Goal: Information Seeking & Learning: Learn about a topic

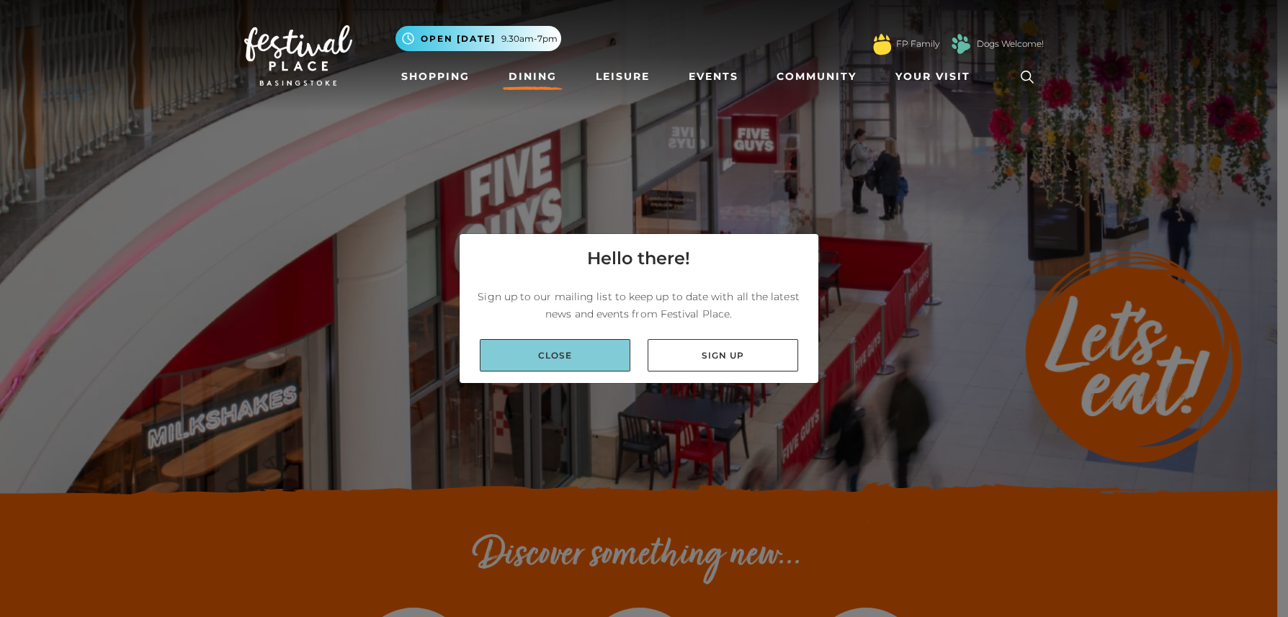
click at [586, 358] on link "Close" at bounding box center [555, 355] width 151 height 32
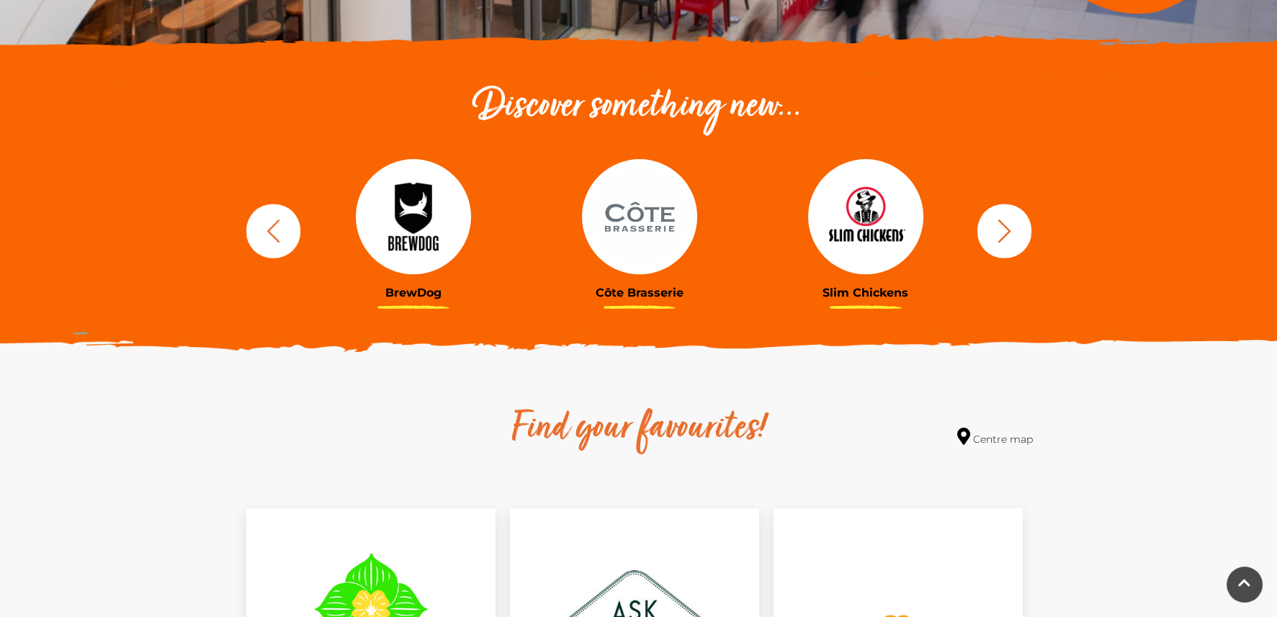
scroll to position [503, 0]
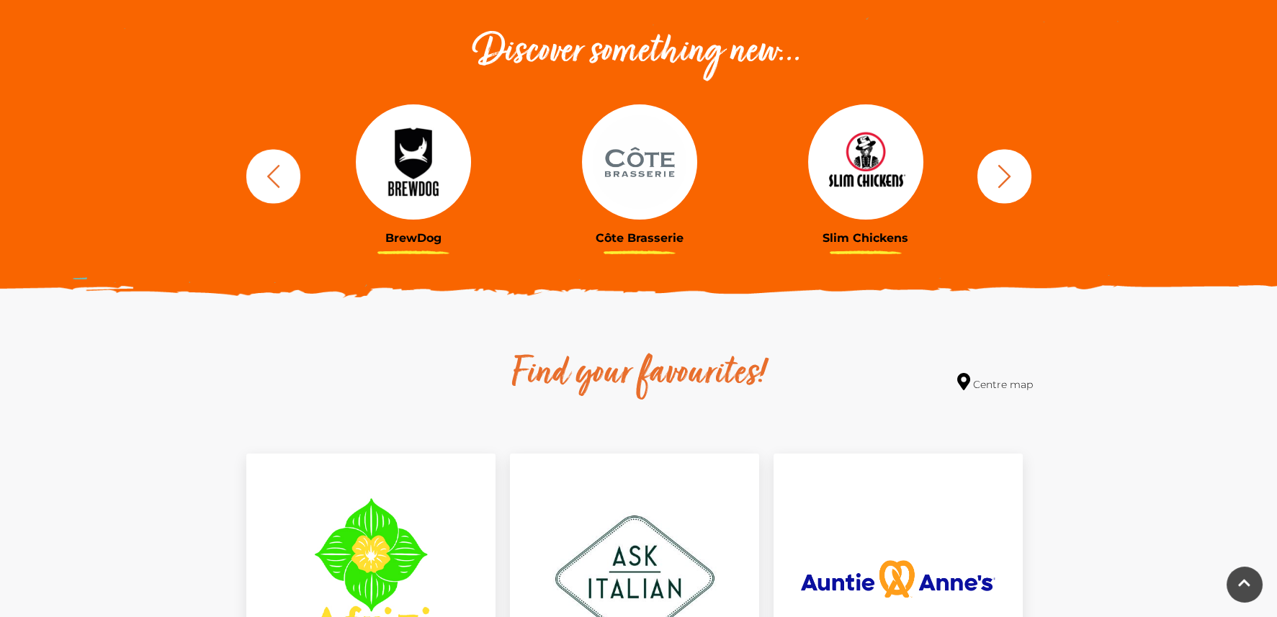
click at [1008, 181] on icon "button" at bounding box center [1004, 176] width 27 height 27
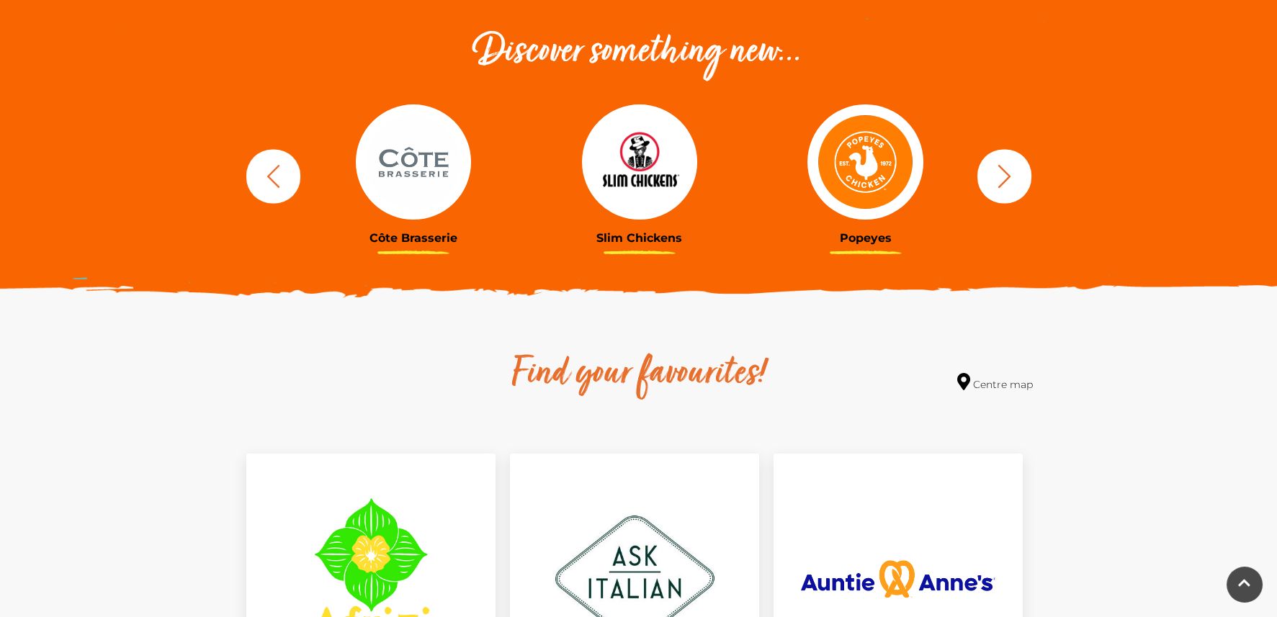
click at [1008, 181] on icon "button" at bounding box center [1004, 176] width 27 height 27
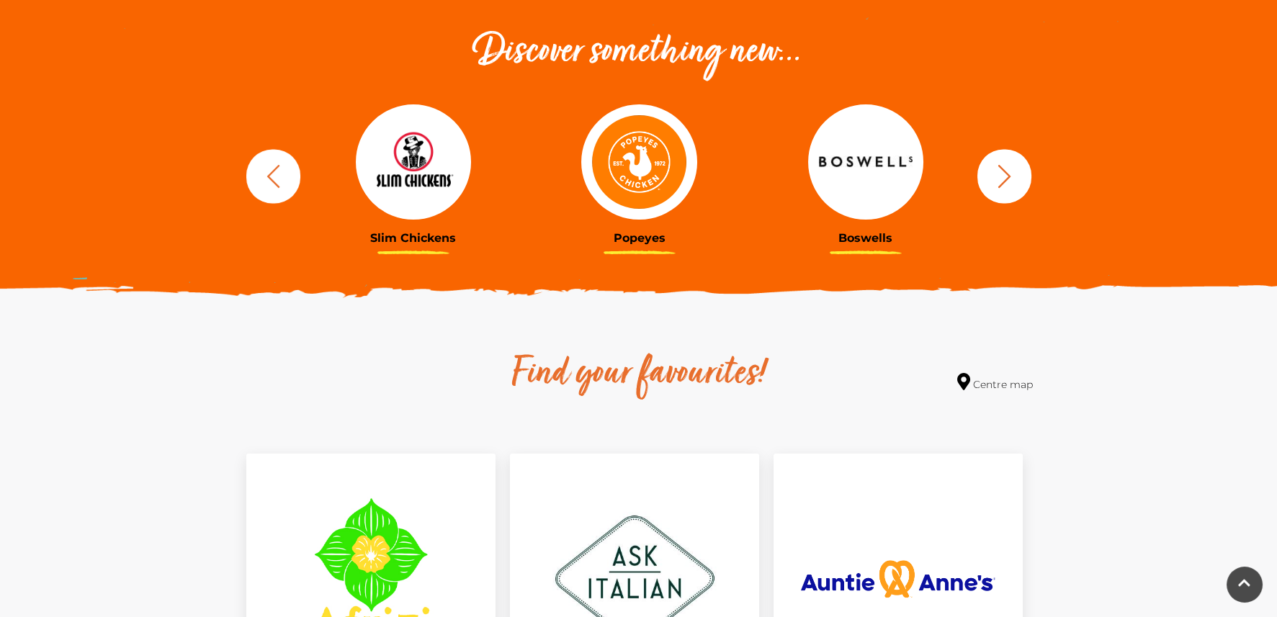
click at [1008, 181] on icon "button" at bounding box center [1004, 176] width 27 height 27
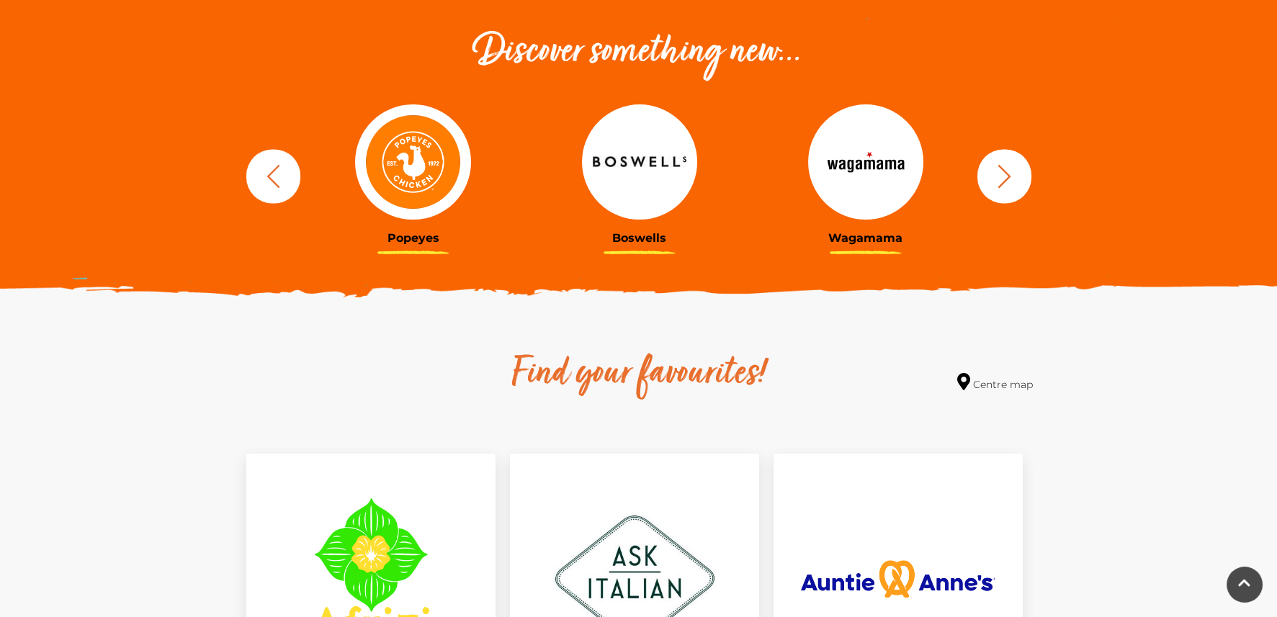
click at [1008, 181] on icon "button" at bounding box center [1004, 176] width 27 height 27
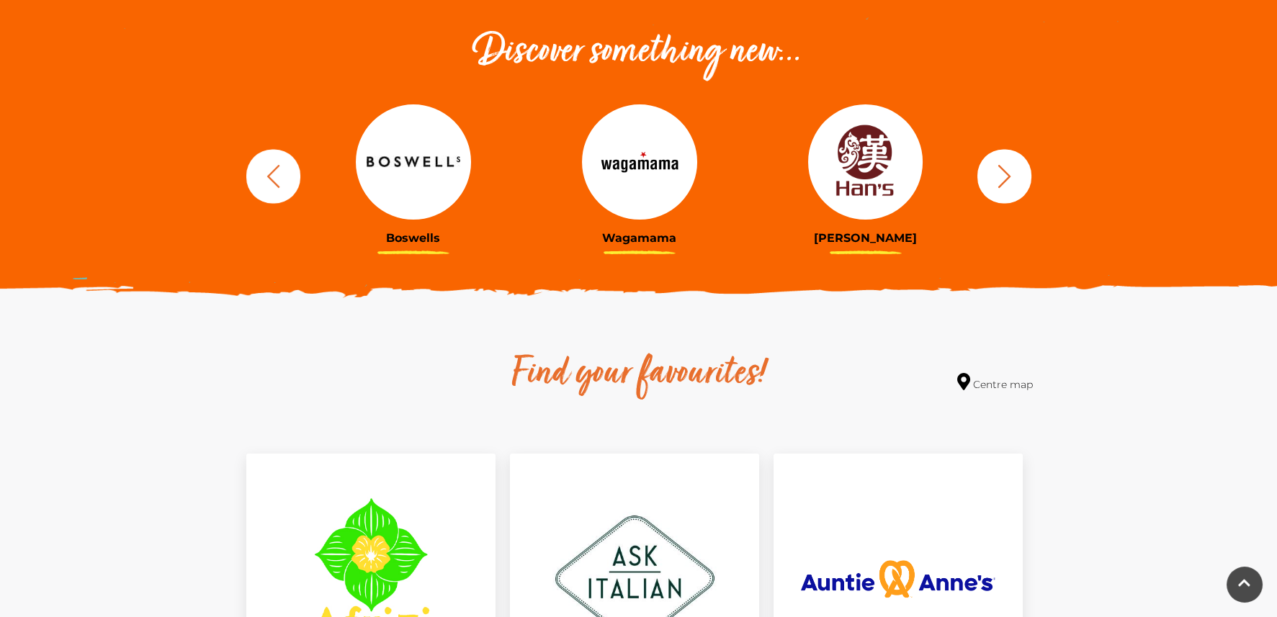
click at [982, 175] on button "button" at bounding box center [1004, 176] width 54 height 54
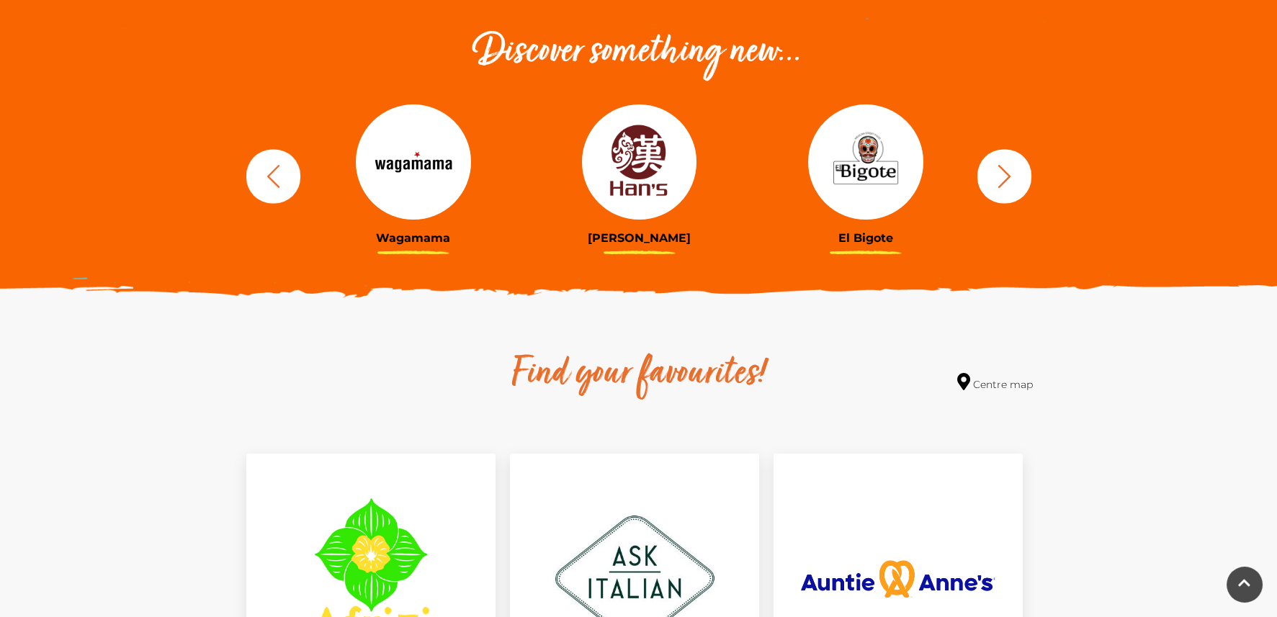
click at [991, 175] on icon "button" at bounding box center [1004, 176] width 27 height 27
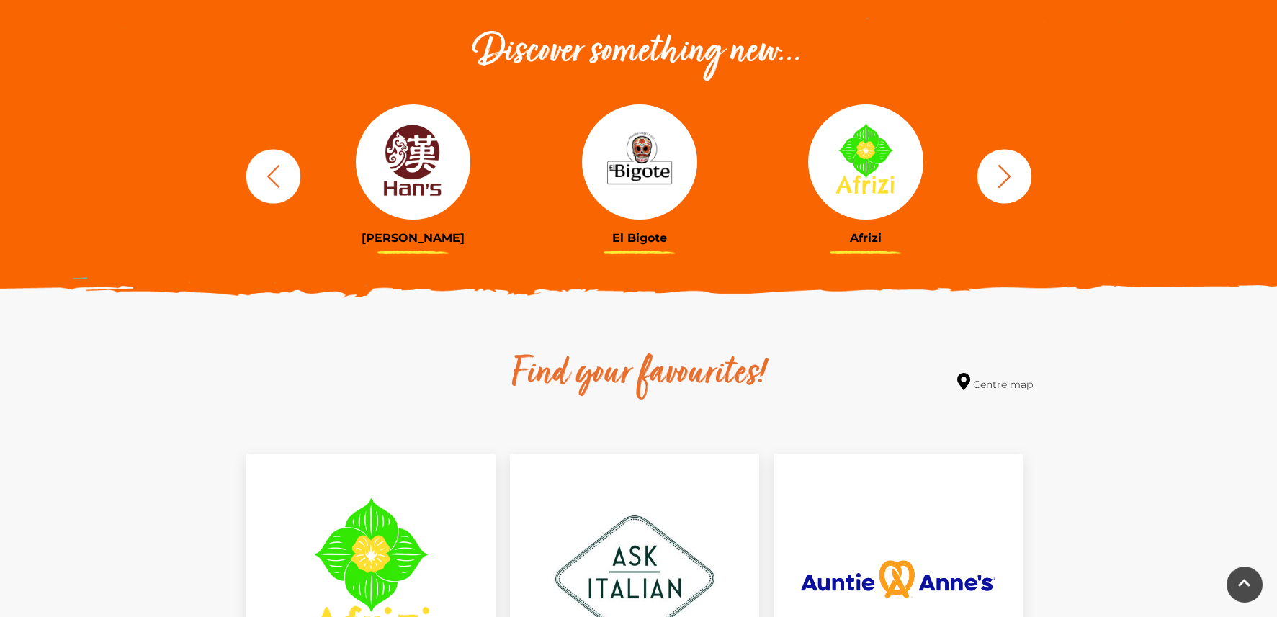
click at [920, 178] on img at bounding box center [865, 161] width 115 height 115
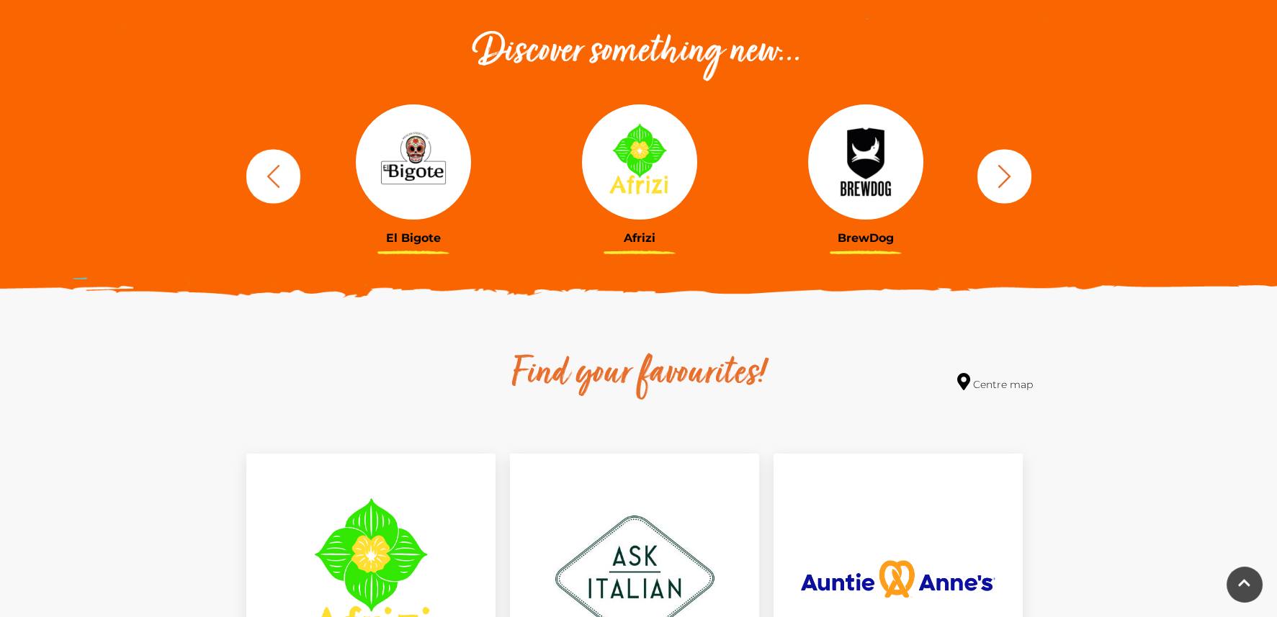
click at [290, 179] on button "button" at bounding box center [273, 176] width 54 height 54
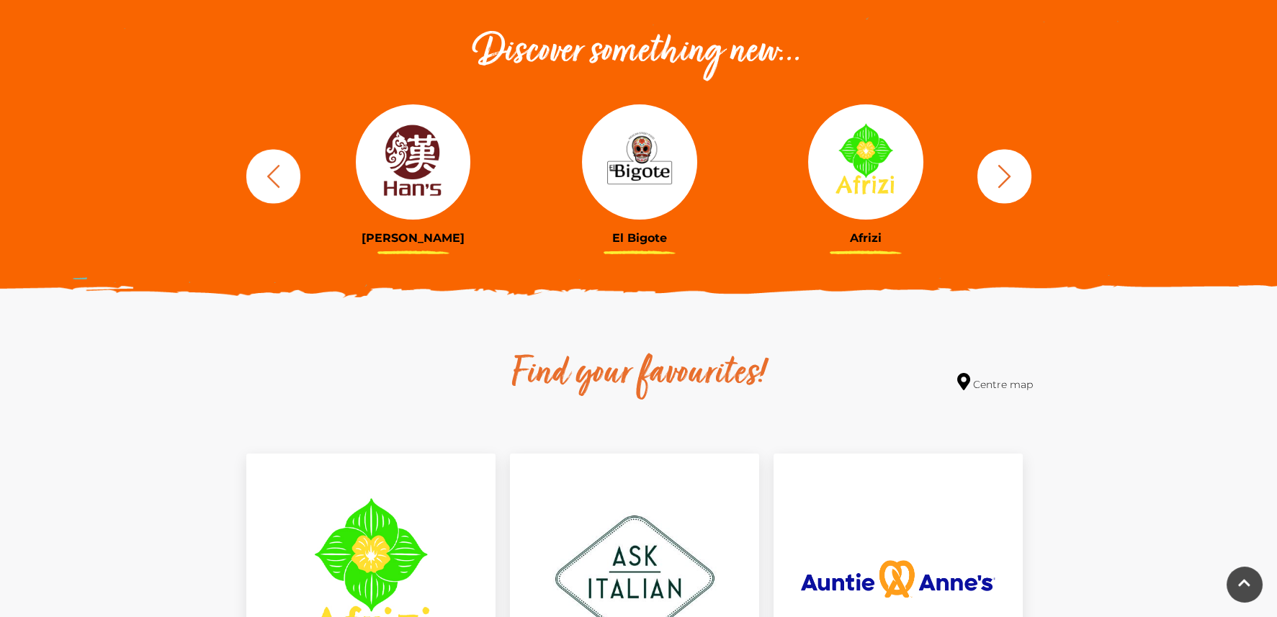
click at [292, 179] on button "button" at bounding box center [273, 176] width 54 height 54
click at [300, 182] on div "[PERSON_NAME]" at bounding box center [413, 176] width 226 height 178
click at [287, 182] on button "button" at bounding box center [273, 176] width 54 height 54
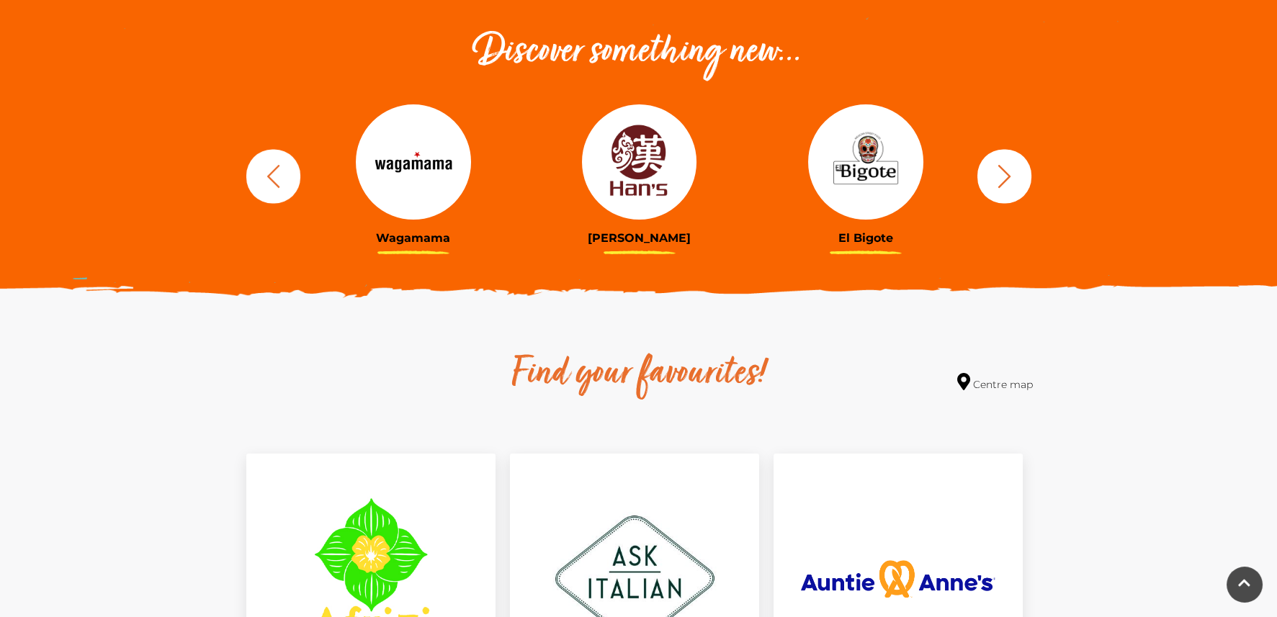
click at [284, 170] on icon "button" at bounding box center [273, 176] width 27 height 27
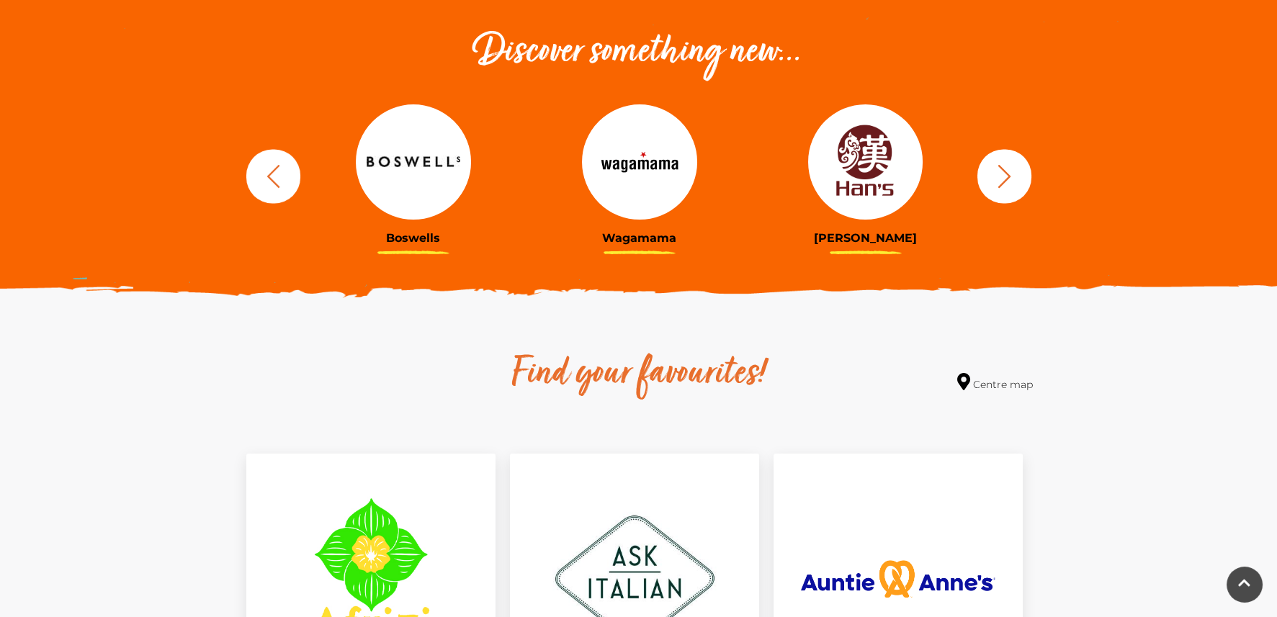
click at [398, 157] on img at bounding box center [413, 161] width 115 height 115
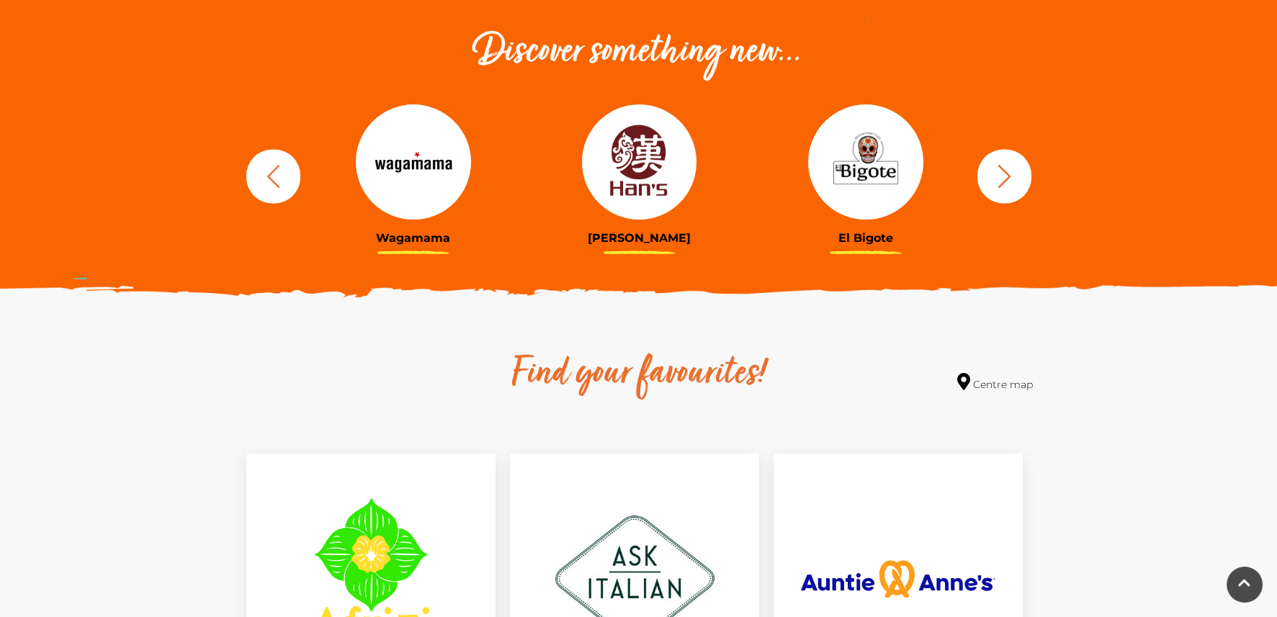
click at [1005, 175] on icon "button" at bounding box center [1004, 176] width 27 height 27
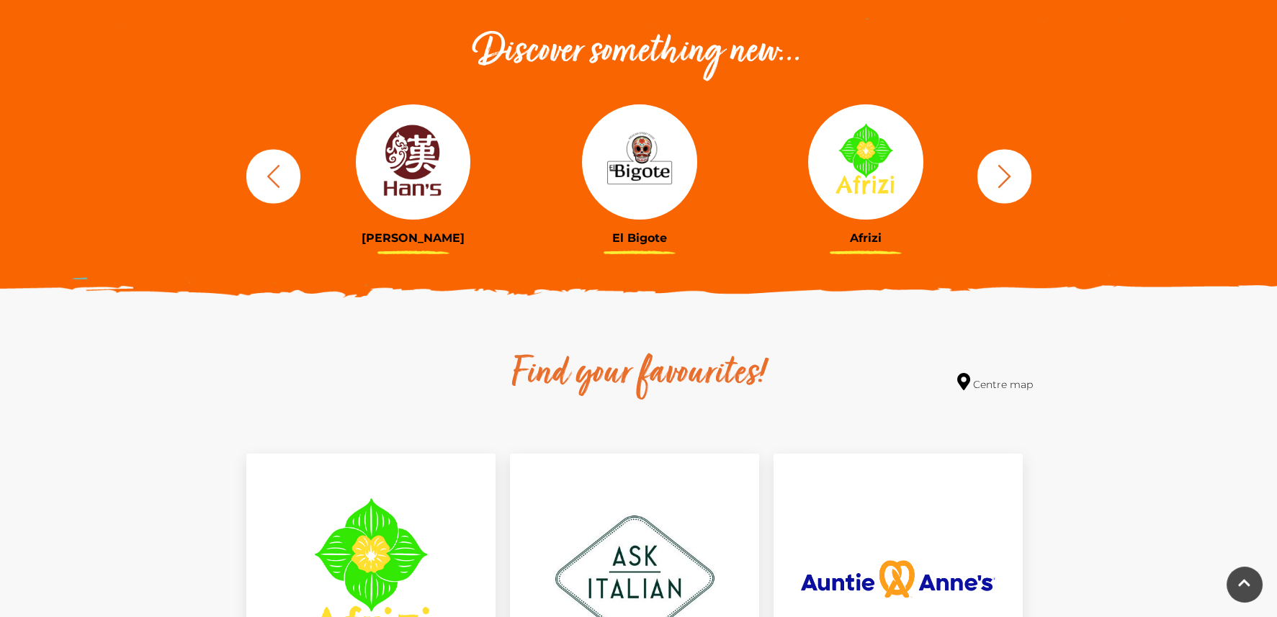
click at [1005, 175] on icon "button" at bounding box center [1004, 176] width 27 height 27
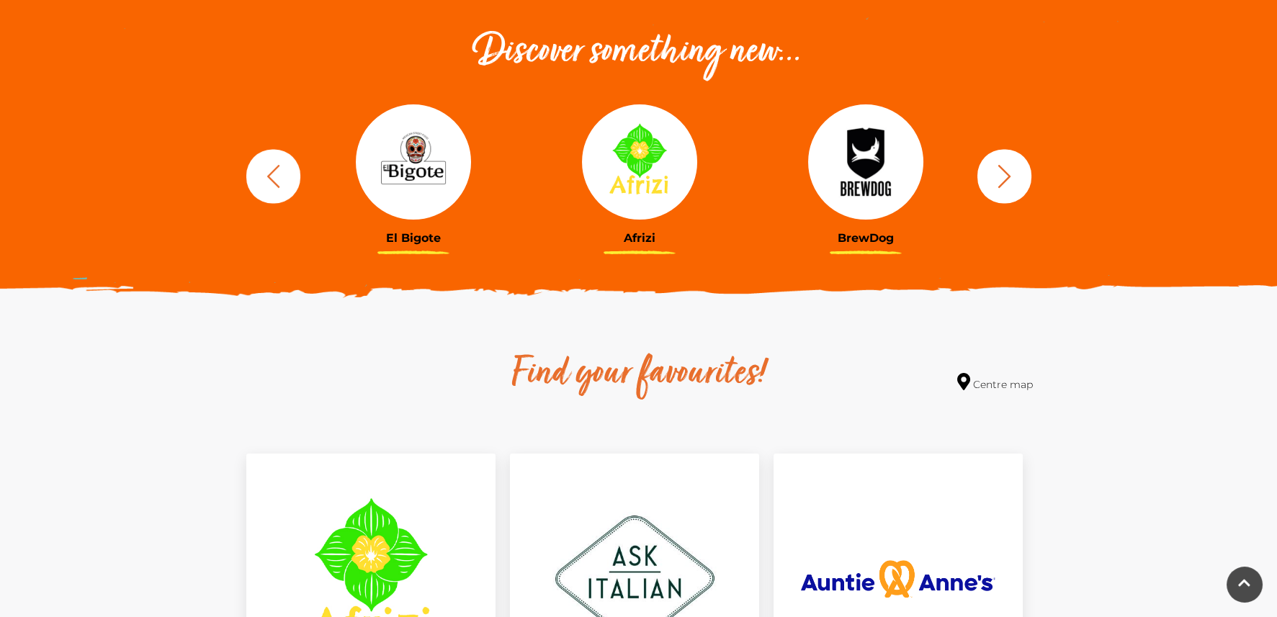
click at [1005, 175] on icon "button" at bounding box center [1004, 176] width 27 height 27
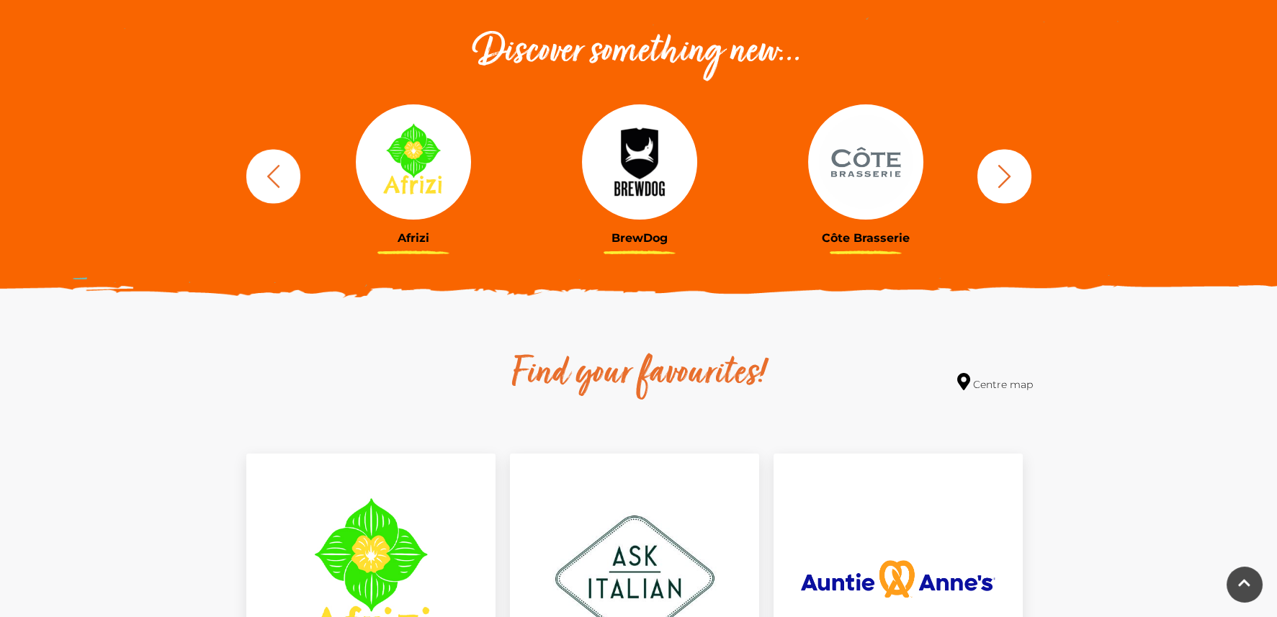
click at [1005, 176] on icon "button" at bounding box center [1004, 176] width 27 height 27
click at [1005, 178] on icon "button" at bounding box center [1003, 175] width 13 height 23
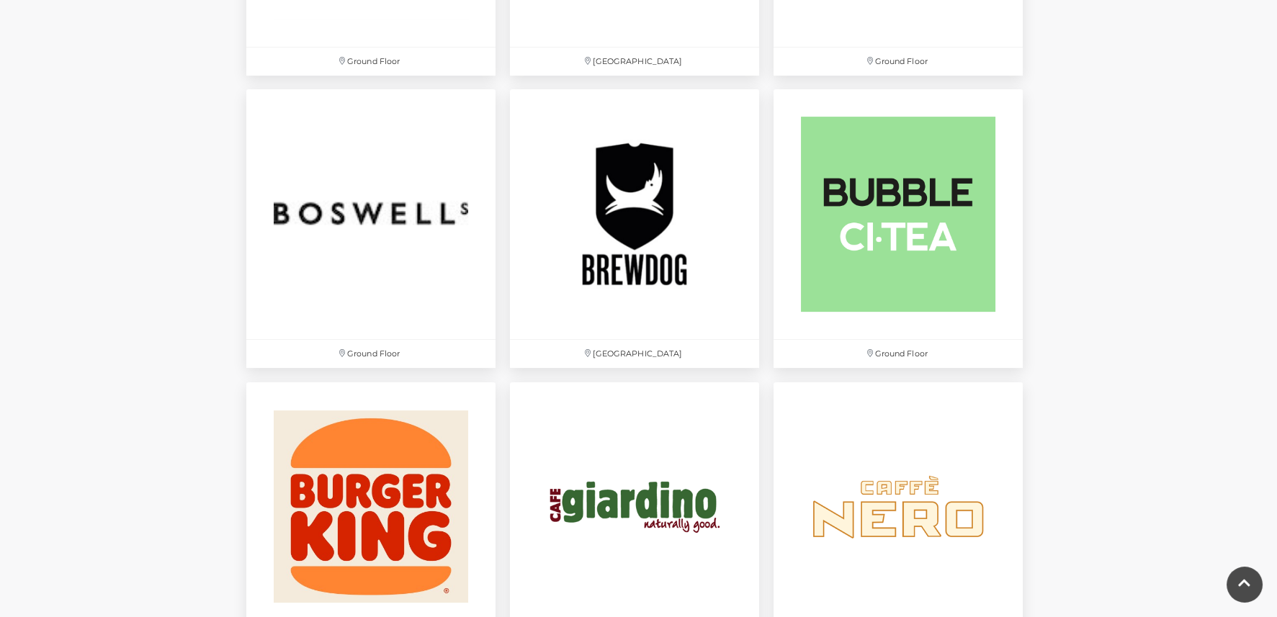
scroll to position [941, 0]
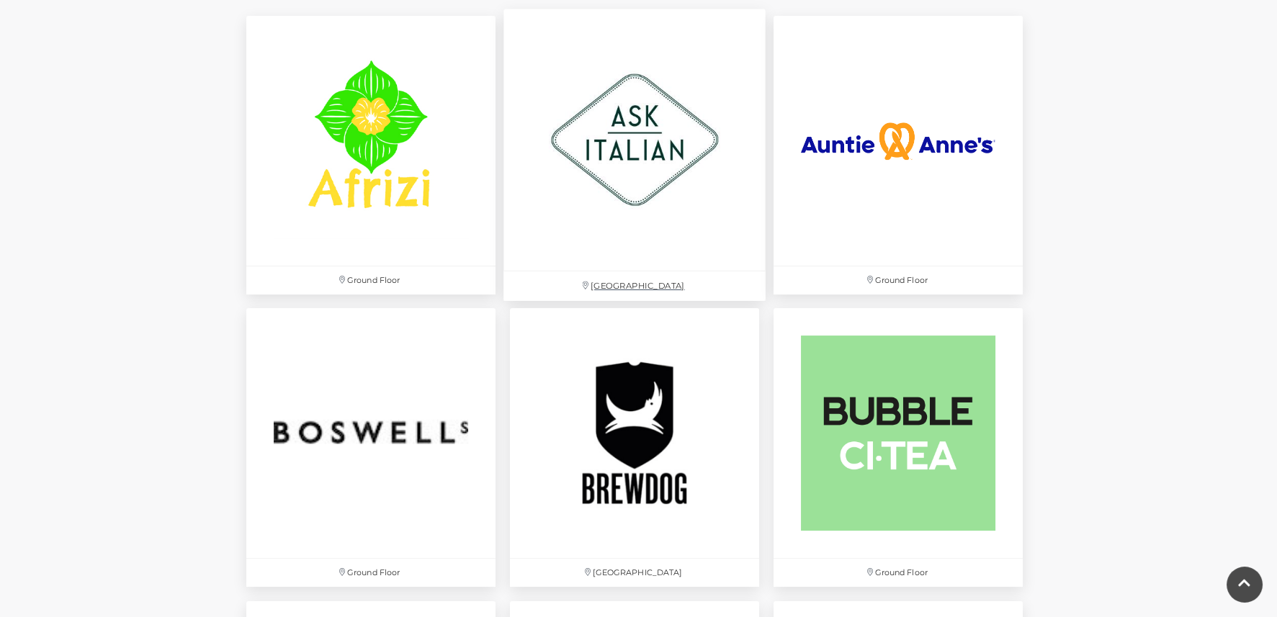
click at [683, 179] on img at bounding box center [634, 140] width 262 height 262
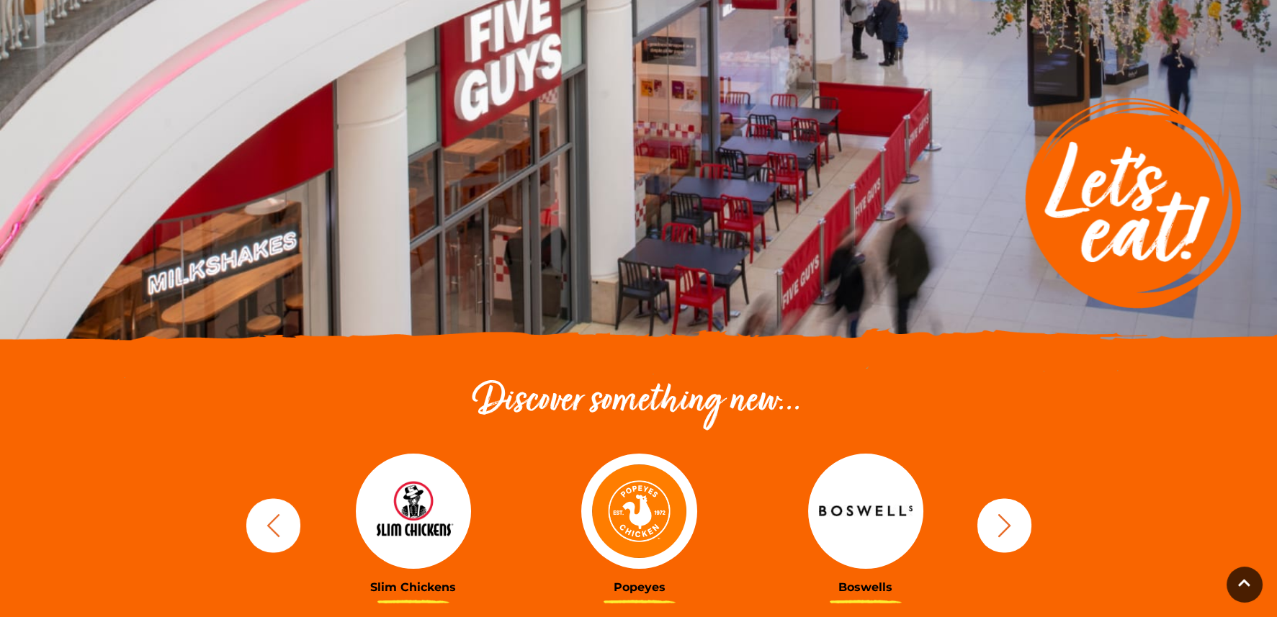
scroll to position [149, 0]
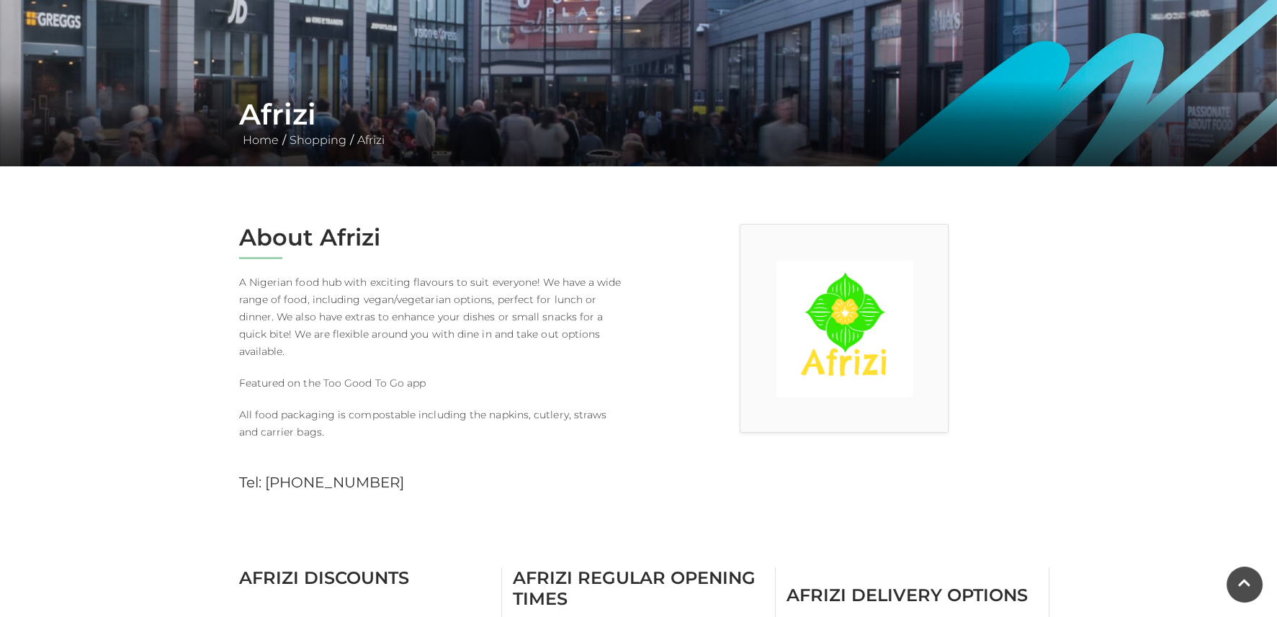
scroll to position [216, 0]
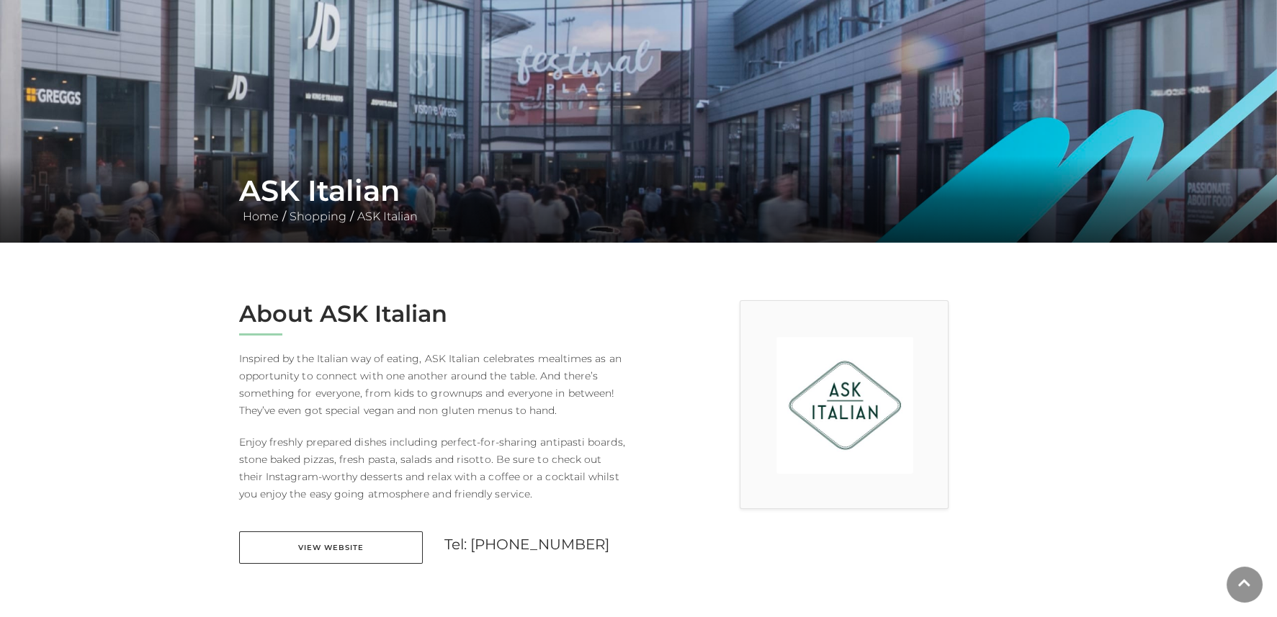
scroll to position [216, 0]
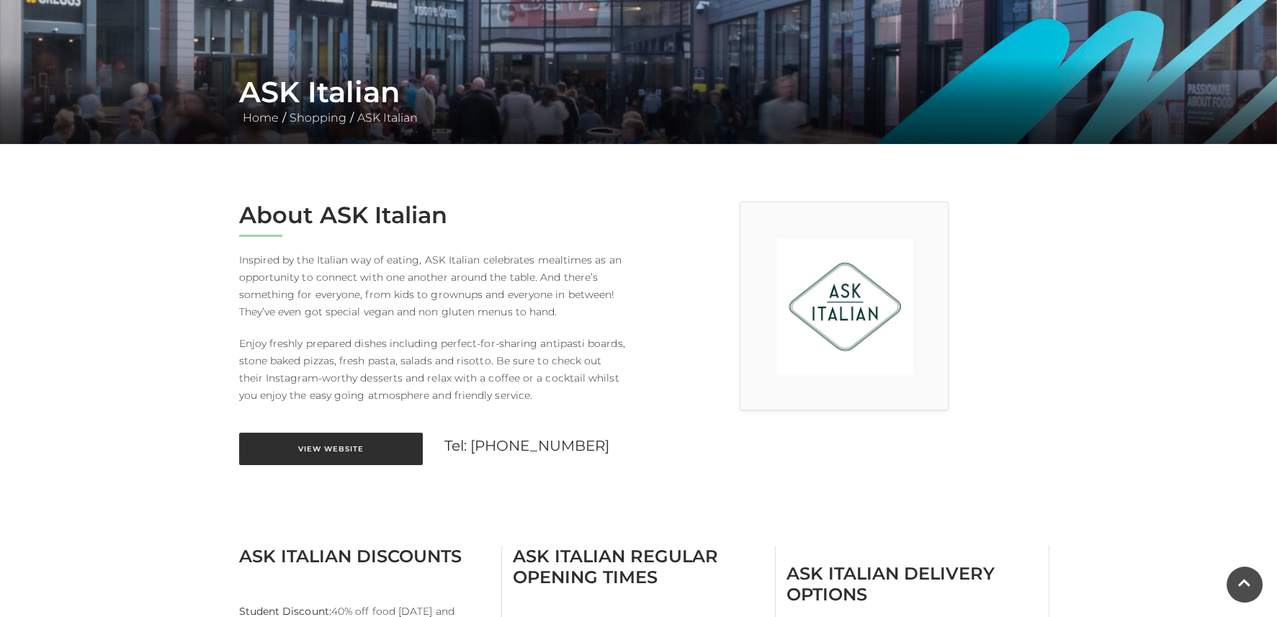
click at [330, 446] on link "View Website" at bounding box center [331, 449] width 184 height 32
